Goal: Information Seeking & Learning: Check status

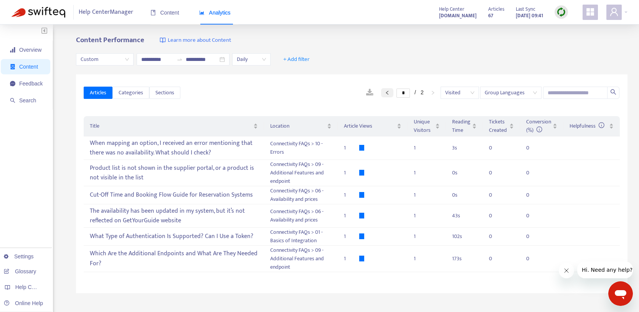
click at [385, 93] on icon "left" at bounding box center [387, 93] width 5 height 5
type input "*"
